Goal: Ask a question: Seek information or help from site administrators or community

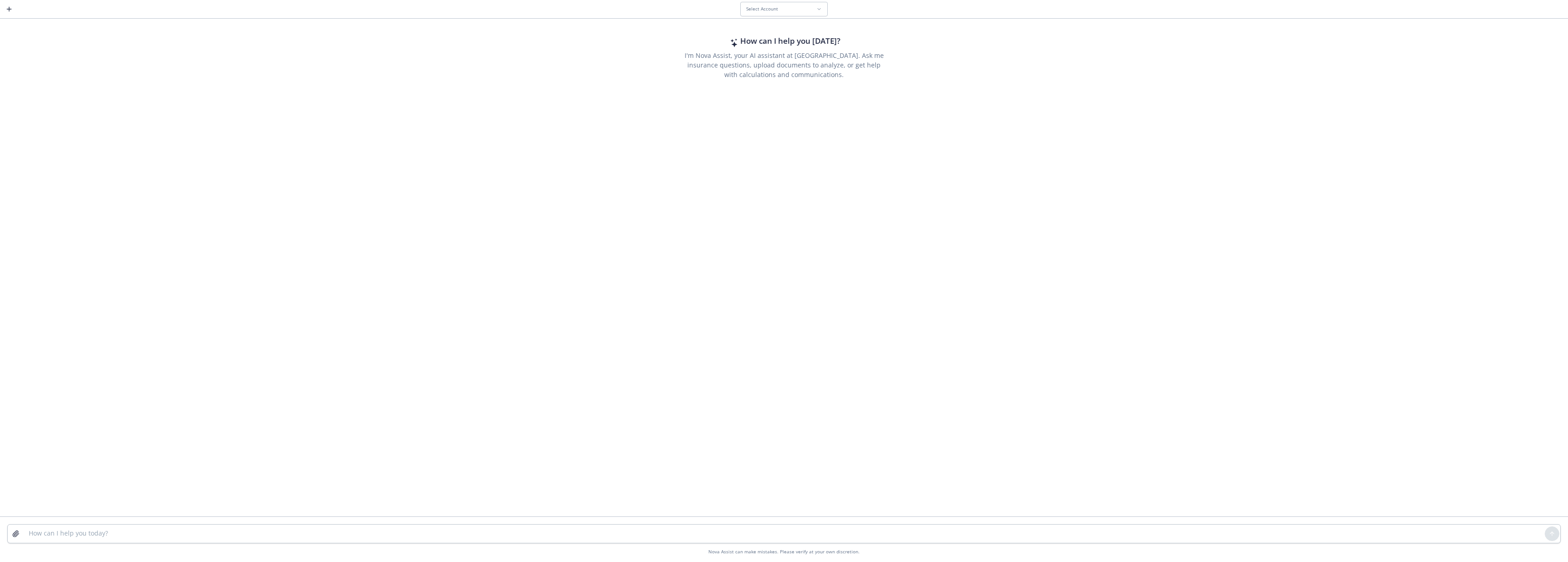
click at [6, 9] on icon "button" at bounding box center [9, 9] width 7 height 7
click at [772, 9] on span "Select Account" at bounding box center [762, 9] width 32 height 6
click at [811, 54] on div "No Account" at bounding box center [813, 52] width 134 height 8
click at [359, 529] on textarea at bounding box center [784, 534] width 1522 height 18
click at [359, 530] on textarea at bounding box center [784, 534] width 1522 height 18
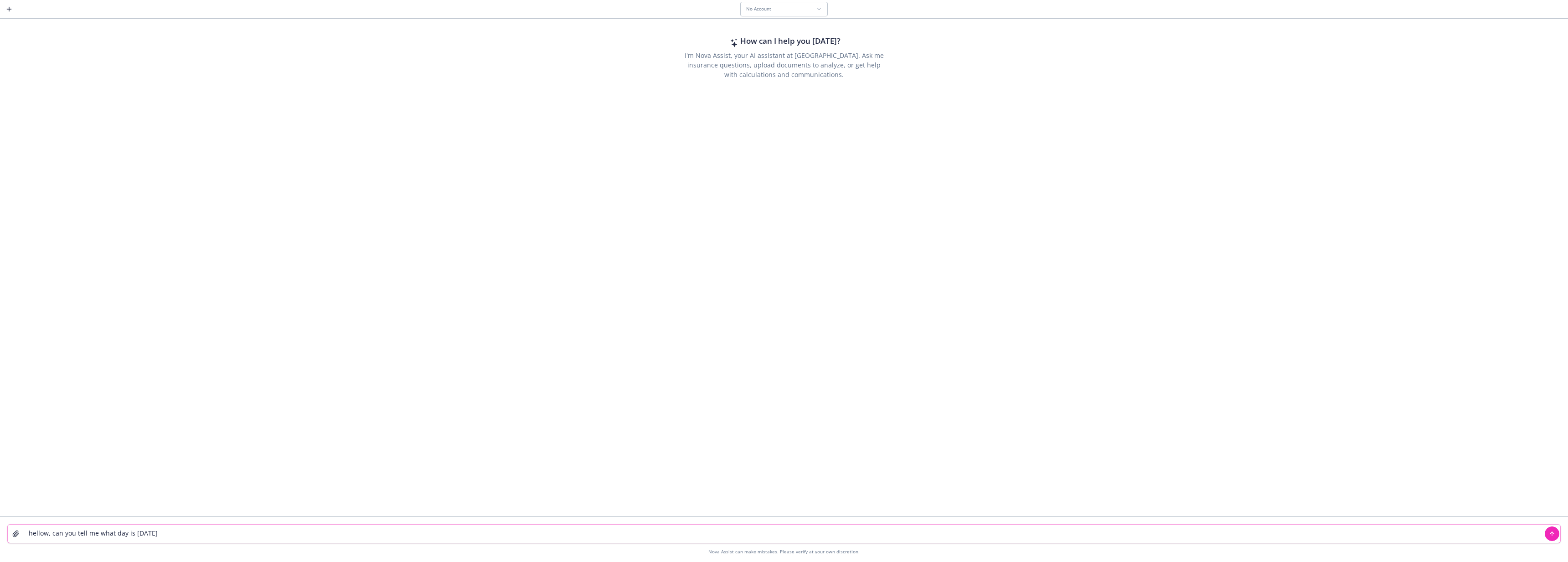
type textarea "hellow, can you tell me what day is [DATE]?"
click at [808, 10] on div "Select Account" at bounding box center [781, 9] width 70 height 6
click at [794, 55] on div "No Account" at bounding box center [813, 52] width 134 height 8
click at [333, 535] on textarea at bounding box center [784, 537] width 1528 height 18
type textarea "do you have a favorite color?"
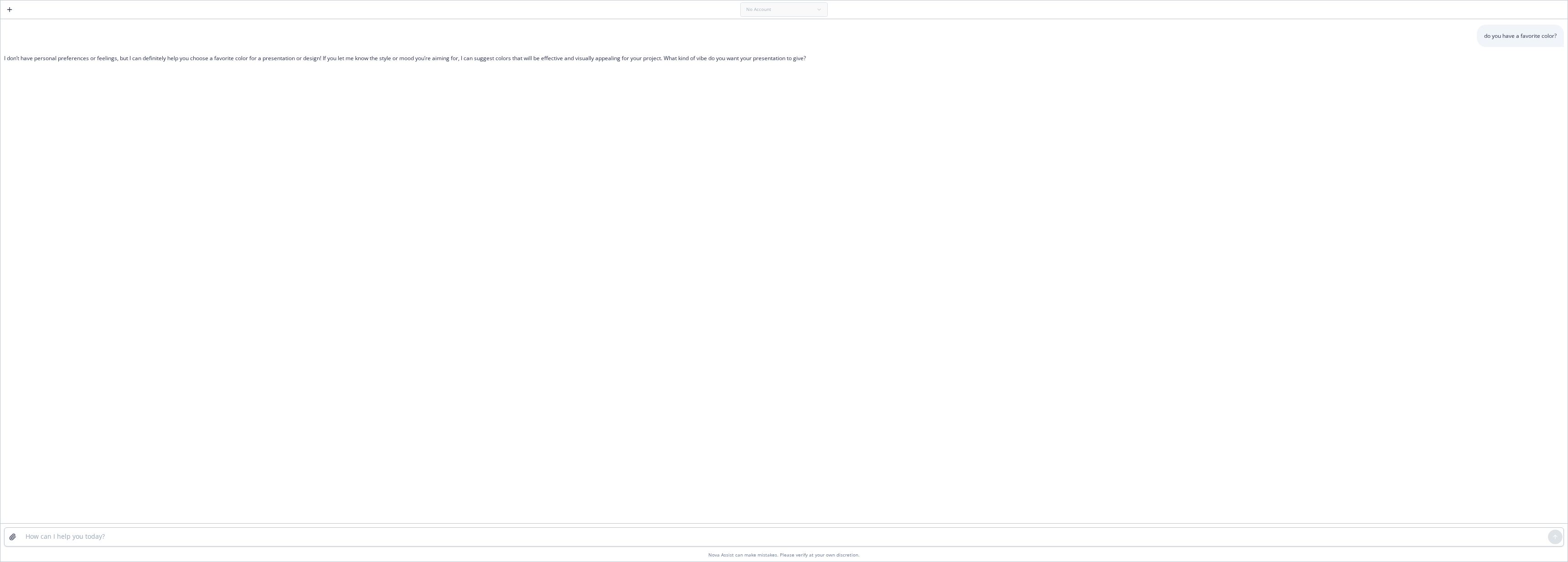
click at [527, 177] on div "do you have a favorite color? I don’t have personal preferences or feelings, bu…" at bounding box center [784, 272] width 1567 height 502
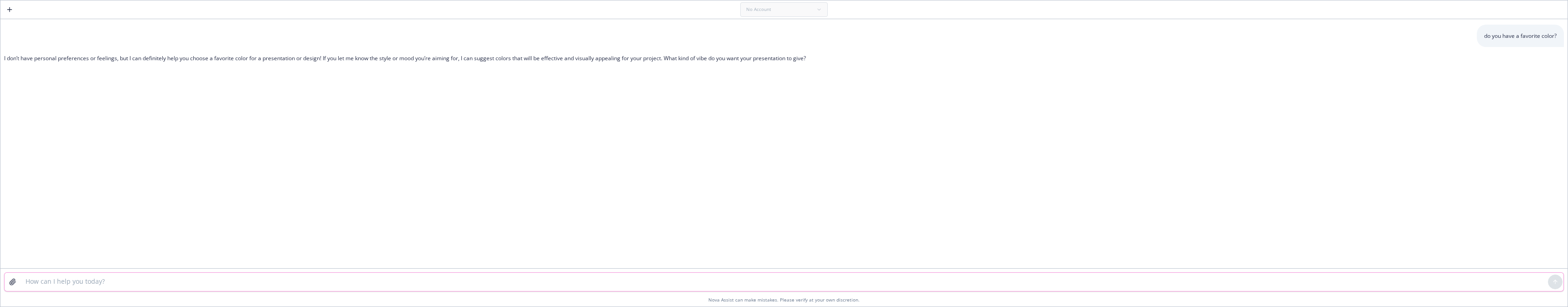
click at [108, 280] on textarea at bounding box center [784, 282] width 1528 height 18
type textarea "hello, how is your day going? eat any good food today?"
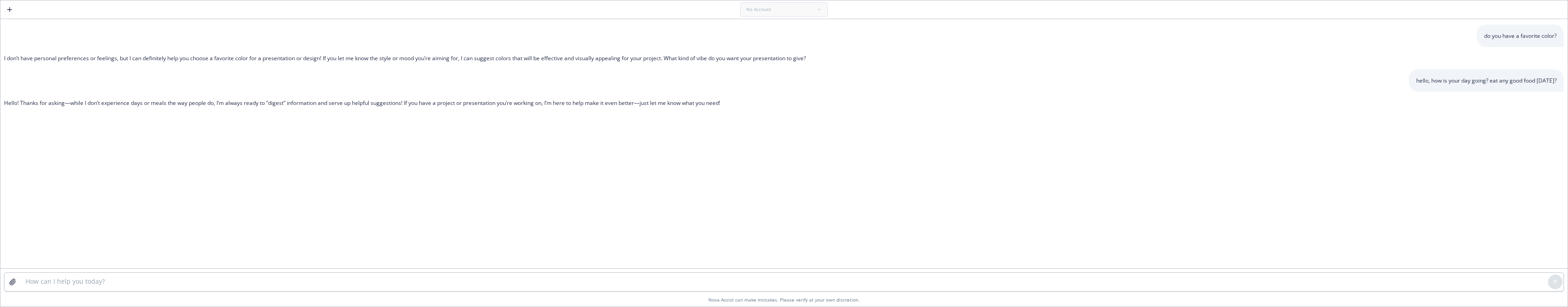
click at [203, 91] on div "hello, how is your day going? eat any good food today?" at bounding box center [784, 80] width 1560 height 23
